Goal: Transaction & Acquisition: Obtain resource

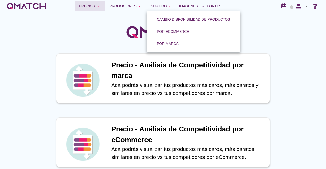
click at [94, 6] on div "Precios arrow_drop_down" at bounding box center [90, 6] width 22 height 6
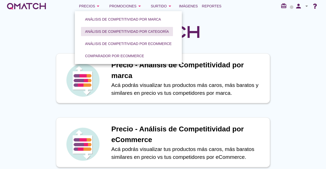
click at [137, 31] on div "Análisis de competitividad por categoría" at bounding box center [127, 31] width 84 height 5
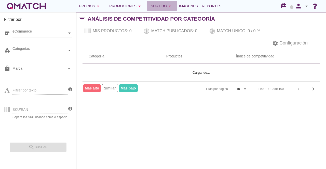
click at [169, 7] on icon "arrow_drop_down" at bounding box center [170, 6] width 6 height 6
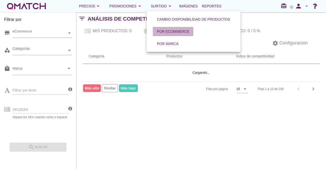
click at [190, 31] on button "Por eCommerce" at bounding box center [173, 31] width 41 height 9
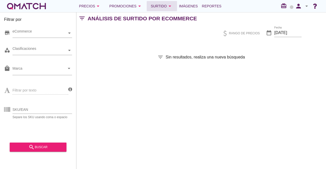
click at [168, 8] on icon "arrow_drop_down" at bounding box center [170, 6] width 6 height 6
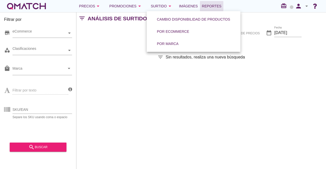
click at [214, 6] on span "Reportes" at bounding box center [212, 6] width 20 height 6
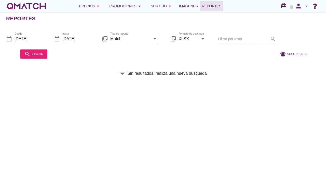
click at [145, 40] on input "Match" at bounding box center [130, 39] width 41 height 8
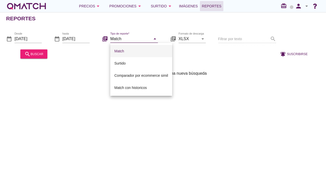
click at [140, 50] on div "Match" at bounding box center [141, 51] width 54 height 6
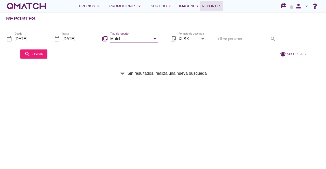
click at [235, 57] on div at bounding box center [161, 54] width 224 height 12
click at [45, 54] on button "search buscar" at bounding box center [33, 53] width 27 height 9
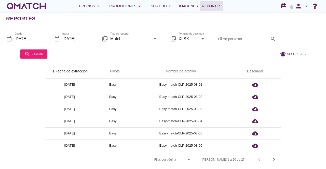
scroll to position [171, 0]
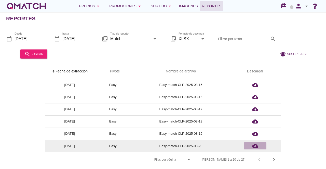
click at [257, 143] on icon "cloud_download" at bounding box center [255, 146] width 6 height 6
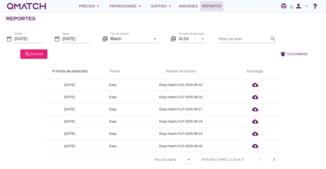
click at [281, 159] on div "[PERSON_NAME] 1 a 20 de 27 chevron_left chevron_right" at bounding box center [237, 160] width 85 height 12
click at [277, 159] on icon "chevron_right" at bounding box center [274, 160] width 6 height 6
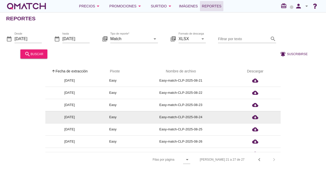
scroll to position [0, 0]
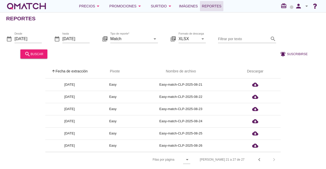
click at [213, 6] on span "Reportes" at bounding box center [212, 6] width 20 height 6
click at [119, 37] on input "Match" at bounding box center [130, 39] width 41 height 8
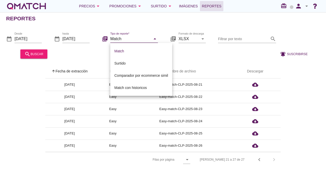
click at [88, 51] on div at bounding box center [161, 54] width 224 height 12
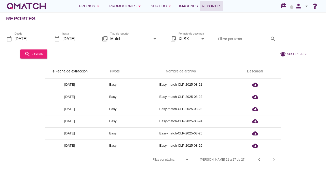
click at [149, 39] on input "Match" at bounding box center [130, 39] width 41 height 8
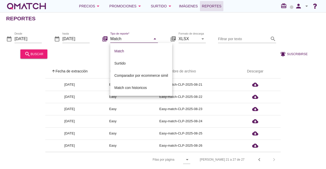
scroll to position [2, 0]
click at [38, 94] on div "arrow_upward Fecha de extracción arrow_upward Pivote Nombre de archivo Descarga…" at bounding box center [163, 115] width 314 height 103
